Goal: Information Seeking & Learning: Learn about a topic

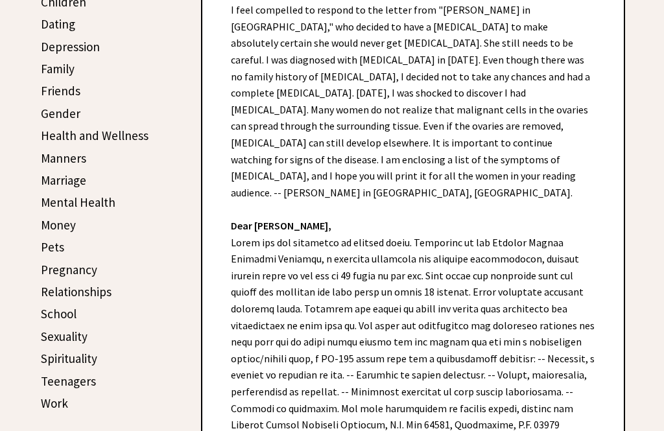
scroll to position [367, 0]
click at [65, 384] on link "Teenagers" at bounding box center [68, 381] width 55 height 16
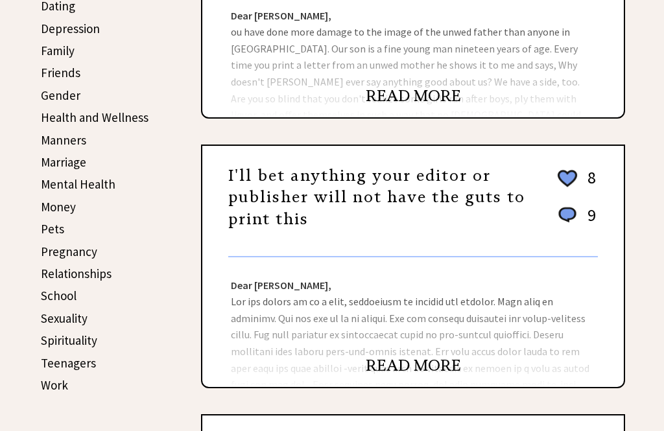
scroll to position [385, 0]
click at [395, 375] on link "READ MORE" at bounding box center [412, 365] width 95 height 19
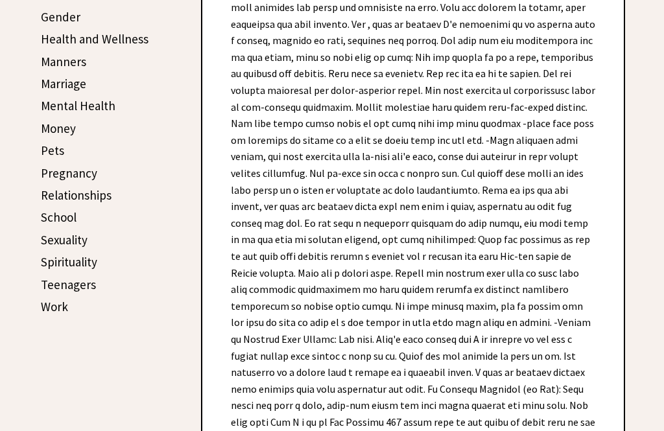
scroll to position [463, 0]
click at [49, 126] on link "Money" at bounding box center [58, 129] width 35 height 16
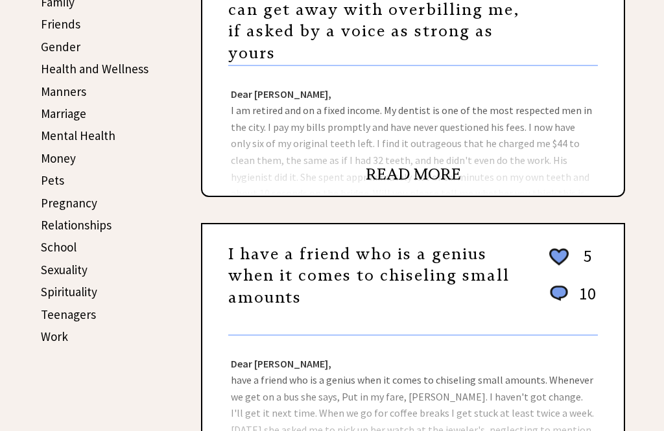
scroll to position [435, 0]
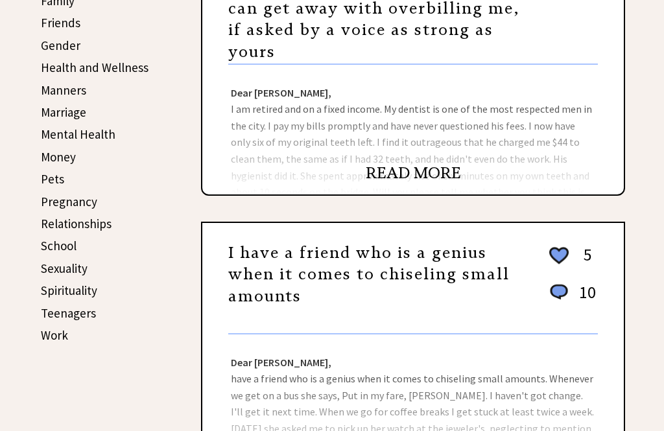
click at [41, 330] on link "Work" at bounding box center [54, 335] width 27 height 16
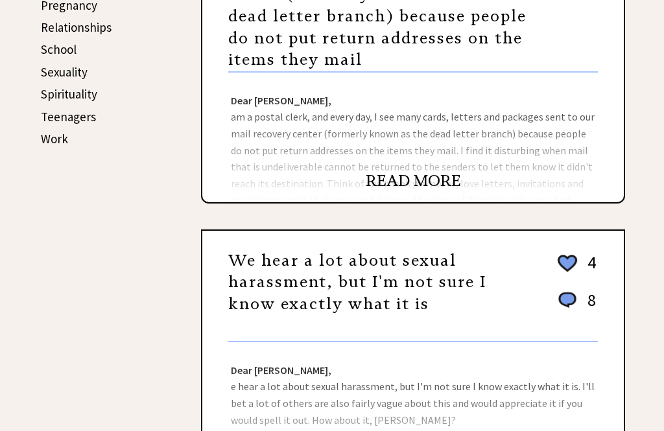
scroll to position [632, 0]
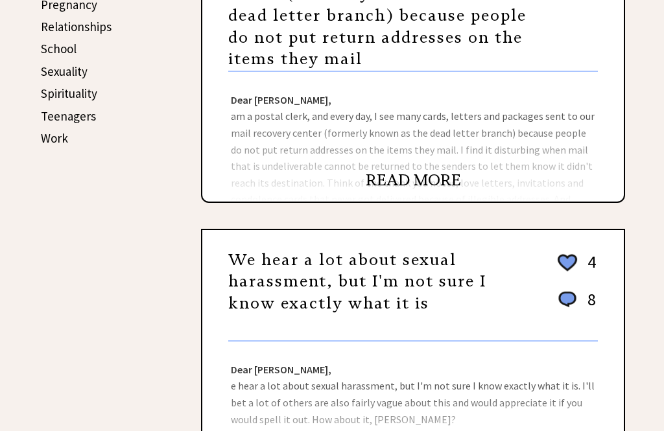
click at [47, 139] on link "Work" at bounding box center [54, 138] width 27 height 16
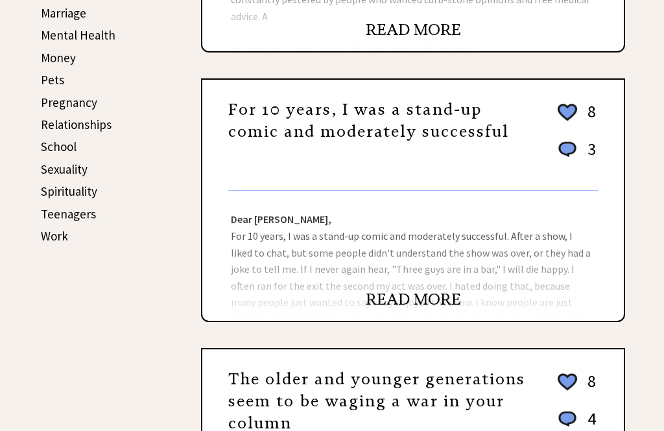
scroll to position [534, 0]
click at [45, 233] on link "Work" at bounding box center [54, 236] width 27 height 16
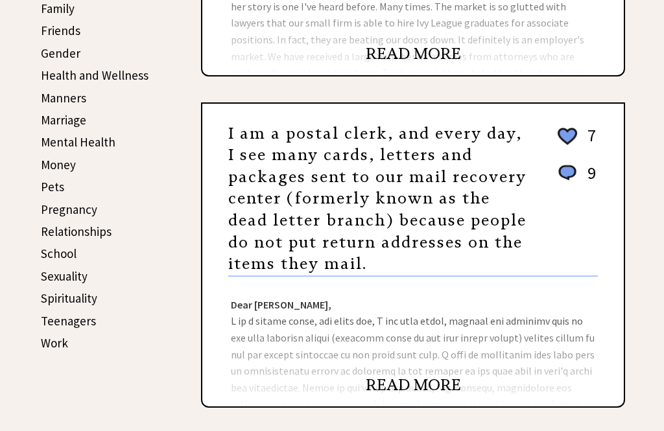
scroll to position [427, 0]
click at [52, 248] on link "School" at bounding box center [59, 254] width 36 height 16
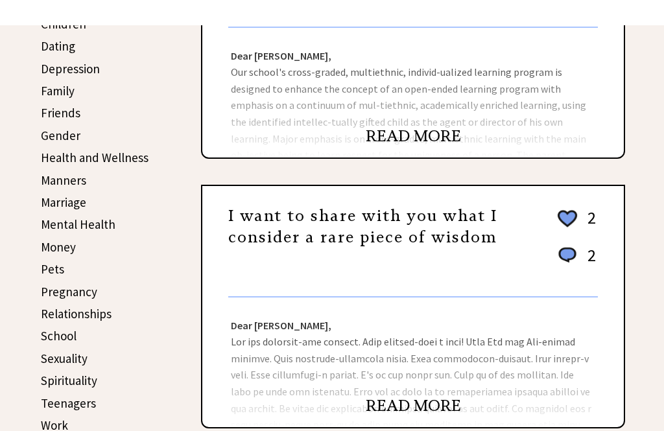
scroll to position [344, 0]
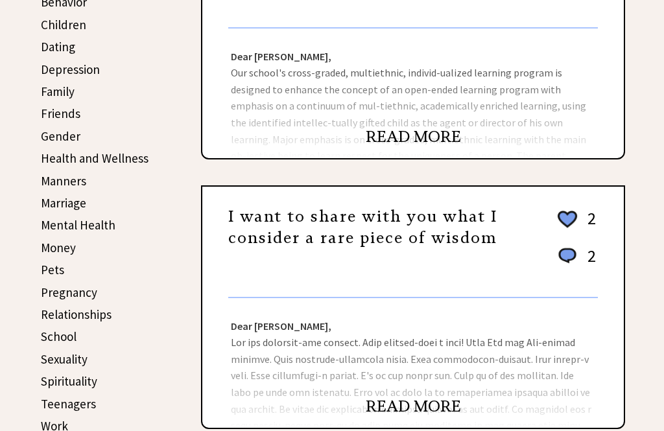
click at [53, 294] on link "Pregnancy" at bounding box center [69, 292] width 56 height 16
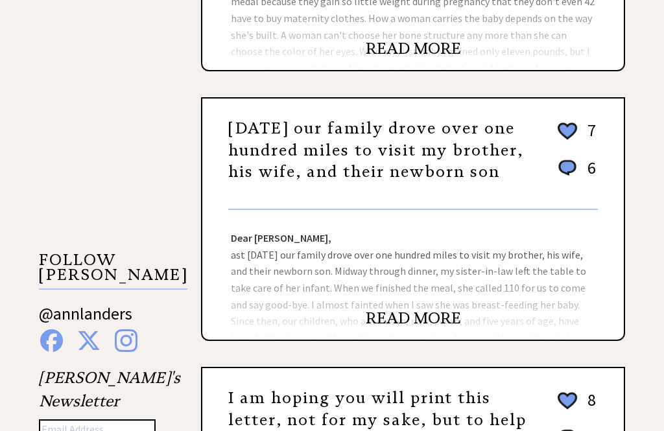
scroll to position [1010, 0]
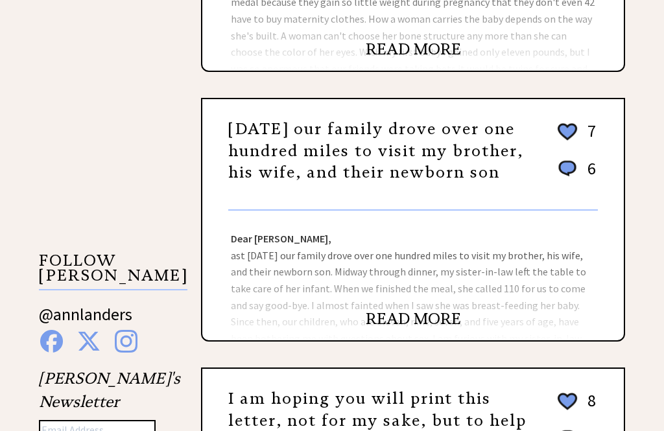
click at [388, 329] on link "READ MORE" at bounding box center [412, 318] width 95 height 19
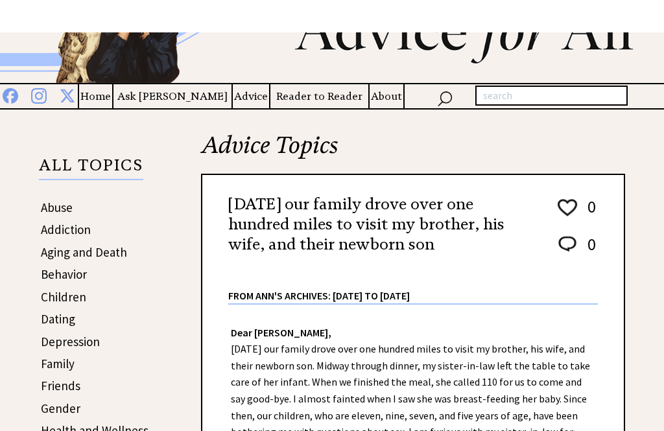
scroll to position [72, 0]
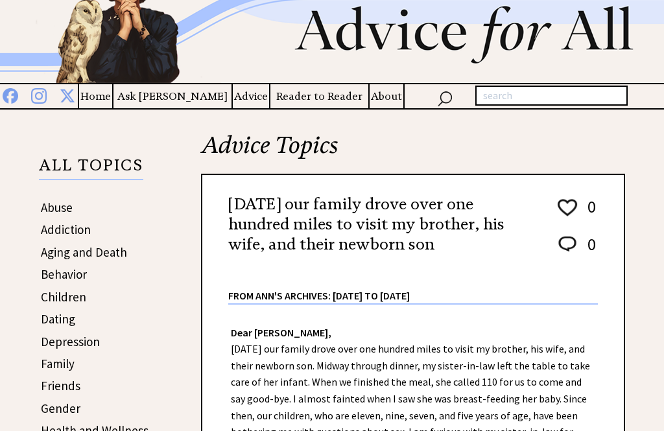
click at [60, 278] on link "Behavior" at bounding box center [64, 274] width 46 height 16
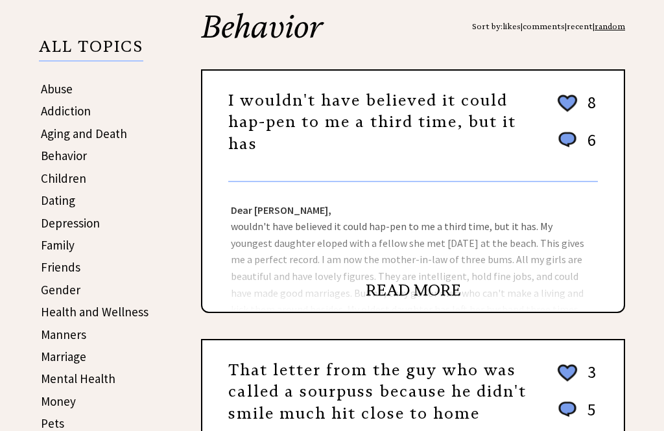
scroll to position [191, 0]
click at [396, 295] on link "READ MORE" at bounding box center [412, 290] width 95 height 19
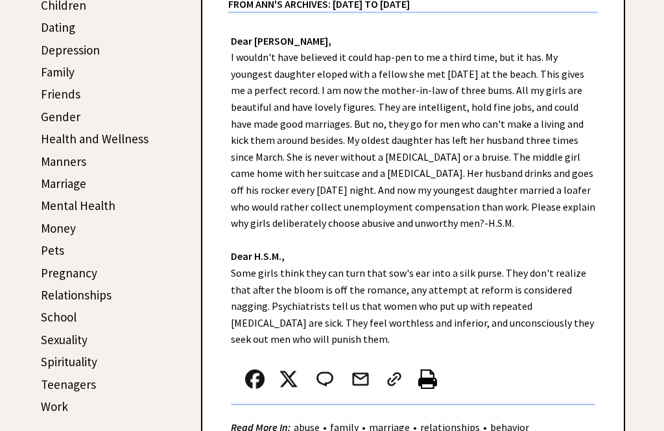
scroll to position [367, 0]
